Goal: Information Seeking & Learning: Learn about a topic

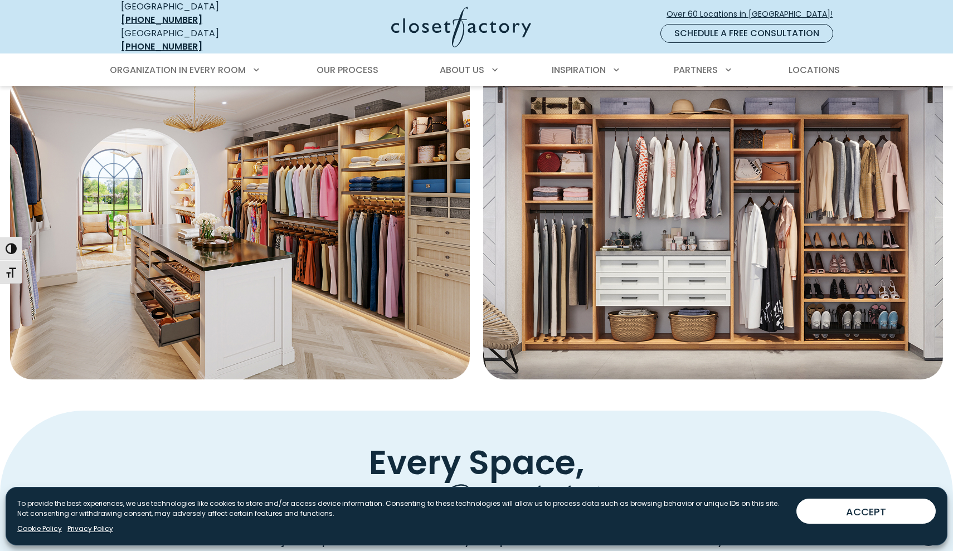
scroll to position [427, 0]
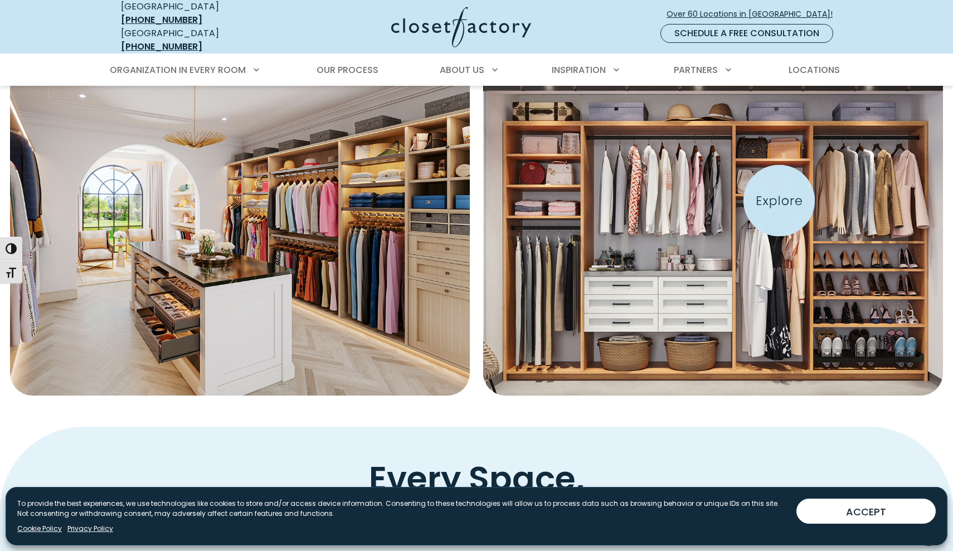
click at [779, 201] on img "Featured Images" at bounding box center [713, 227] width 506 height 371
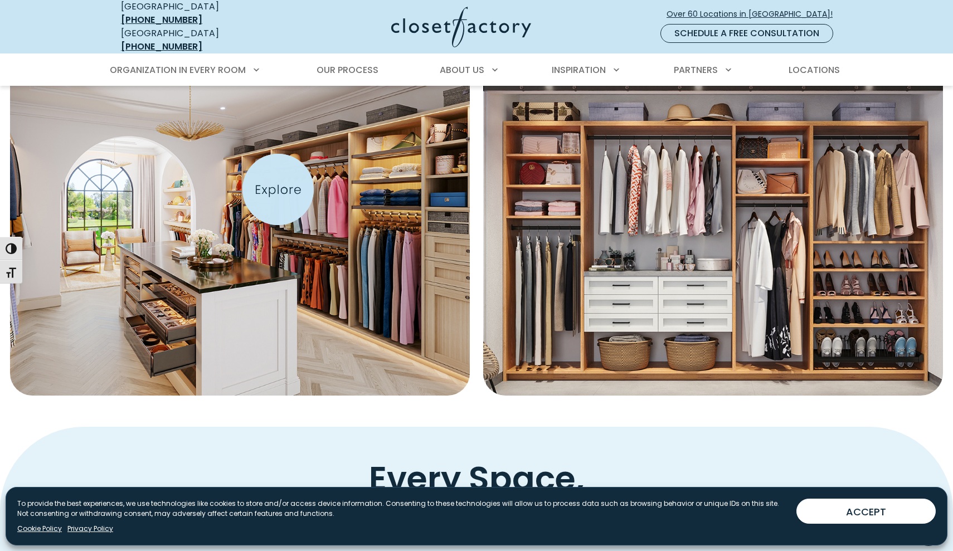
click at [278, 189] on img "Featured Images" at bounding box center [240, 227] width 506 height 371
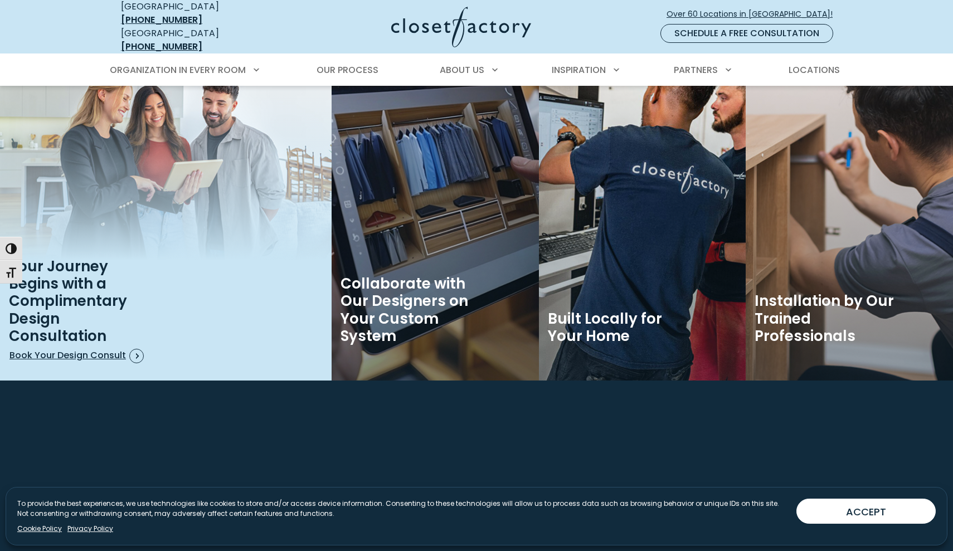
scroll to position [1801, 0]
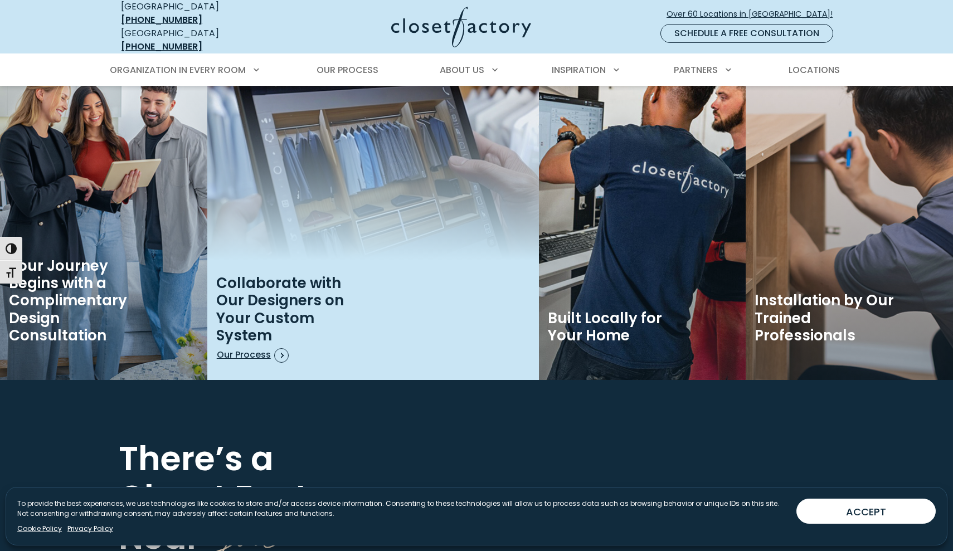
click at [437, 147] on img "Image Tiles" at bounding box center [373, 208] width 332 height 343
click at [229, 353] on span "Our Process" at bounding box center [291, 355] width 148 height 14
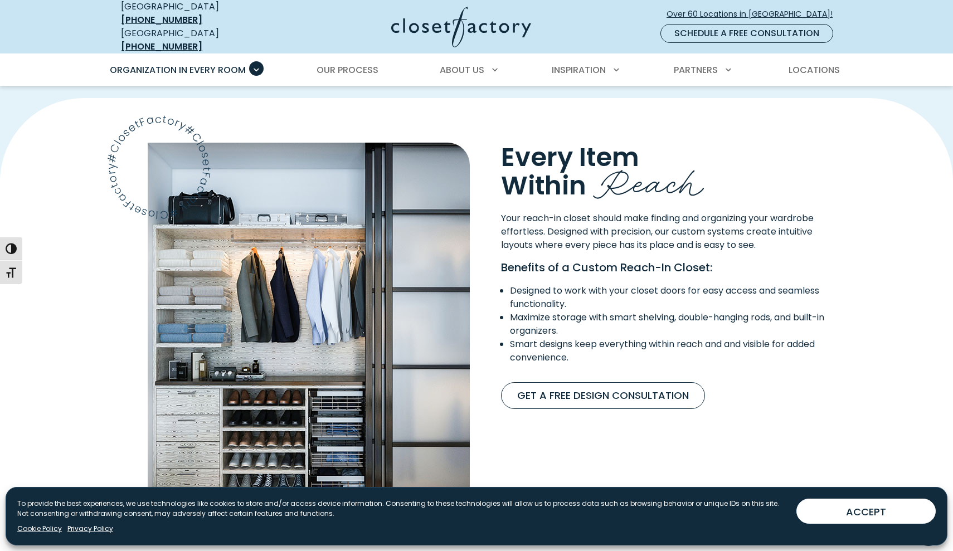
scroll to position [779, 0]
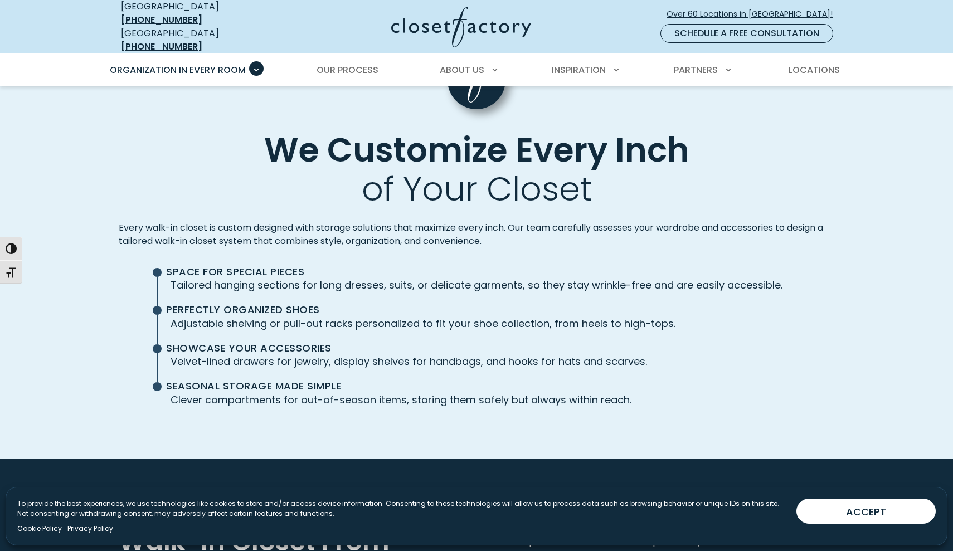
scroll to position [2530, 0]
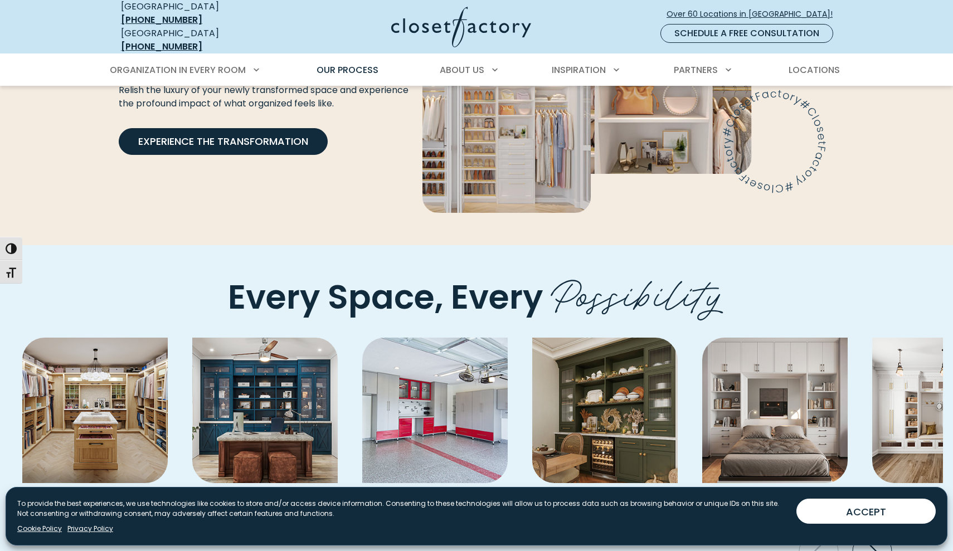
scroll to position [2151, 0]
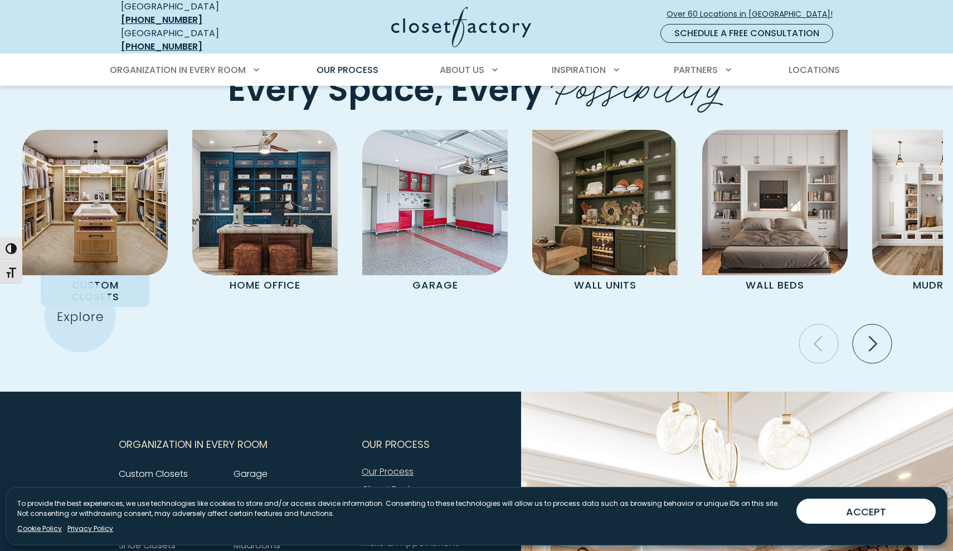
click at [80, 317] on div "Every Space, Every Possibility Custom Closets Home Office Garage Wall Units Wal…" at bounding box center [476, 214] width 953 height 355
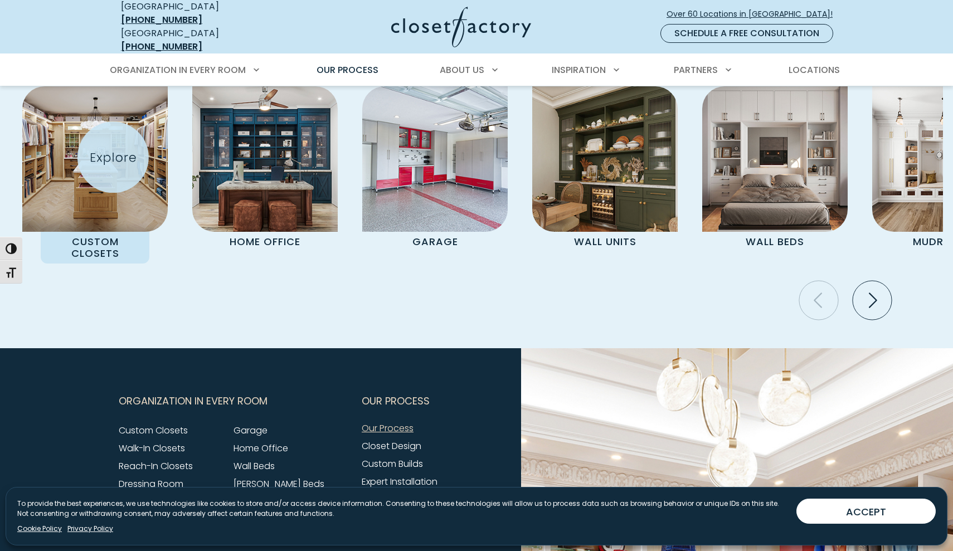
click at [113, 157] on img "Pages Gallery" at bounding box center [94, 158] width 145 height 145
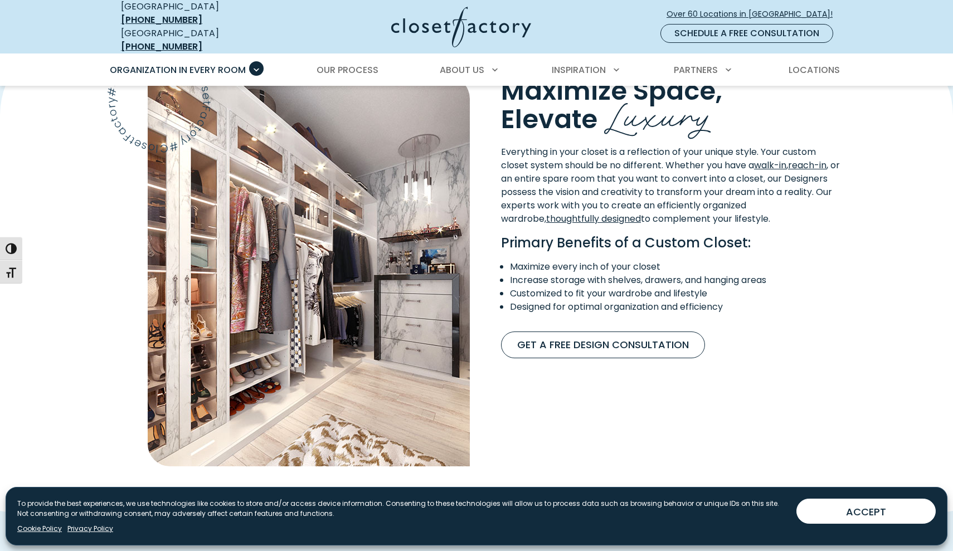
scroll to position [910, 0]
